Goal: Task Accomplishment & Management: Manage account settings

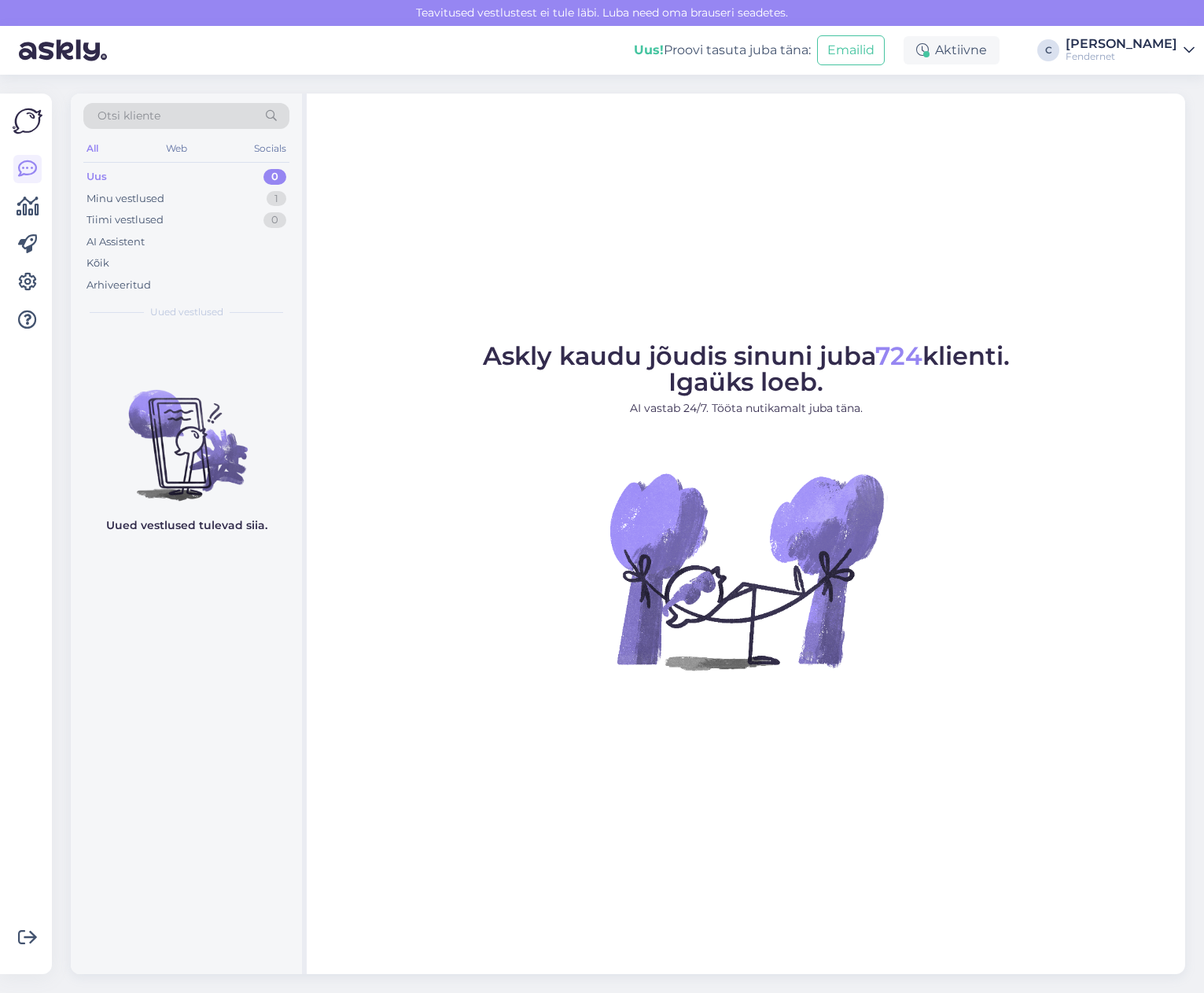
click at [1134, 45] on div "[PERSON_NAME]" at bounding box center [1121, 44] width 111 height 13
click at [1057, 163] on div "Logi välja" at bounding box center [1055, 160] width 280 height 28
